Goal: Task Accomplishment & Management: Manage account settings

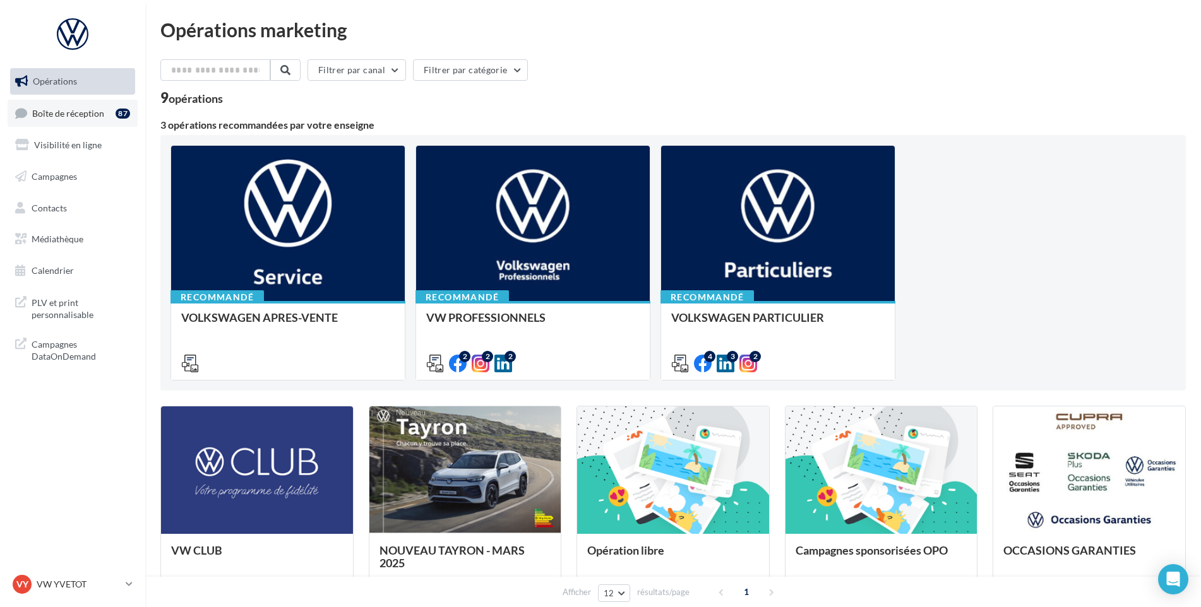
click at [105, 123] on link "Boîte de réception 87" at bounding box center [73, 113] width 130 height 27
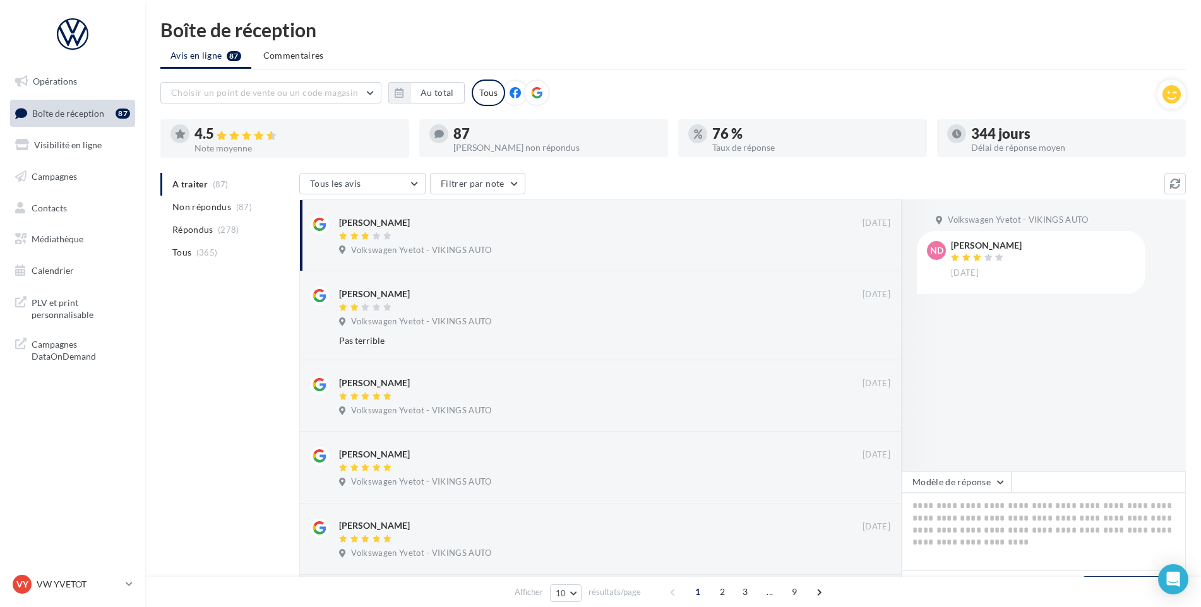
click at [45, 599] on div "VY VW YVETOT vw-yve-vau" at bounding box center [72, 590] width 145 height 35
click at [45, 593] on div "VY VW YVETOT vw-yve-vau" at bounding box center [67, 584] width 108 height 19
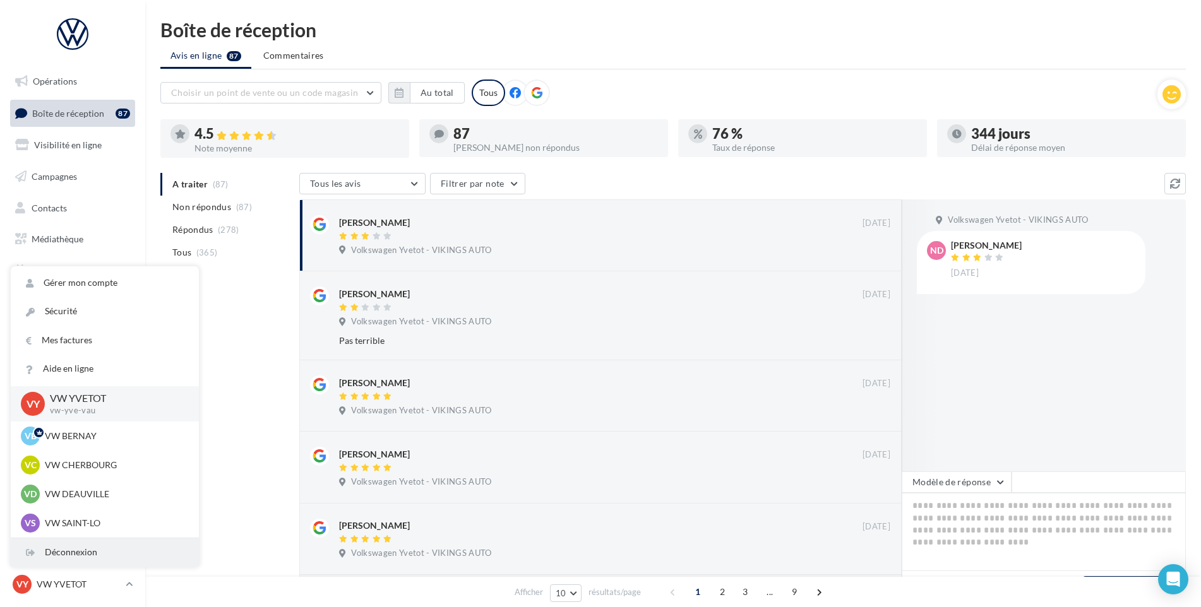
click at [64, 554] on div "Déconnexion" at bounding box center [105, 553] width 188 height 28
